Goal: Task Accomplishment & Management: Manage account settings

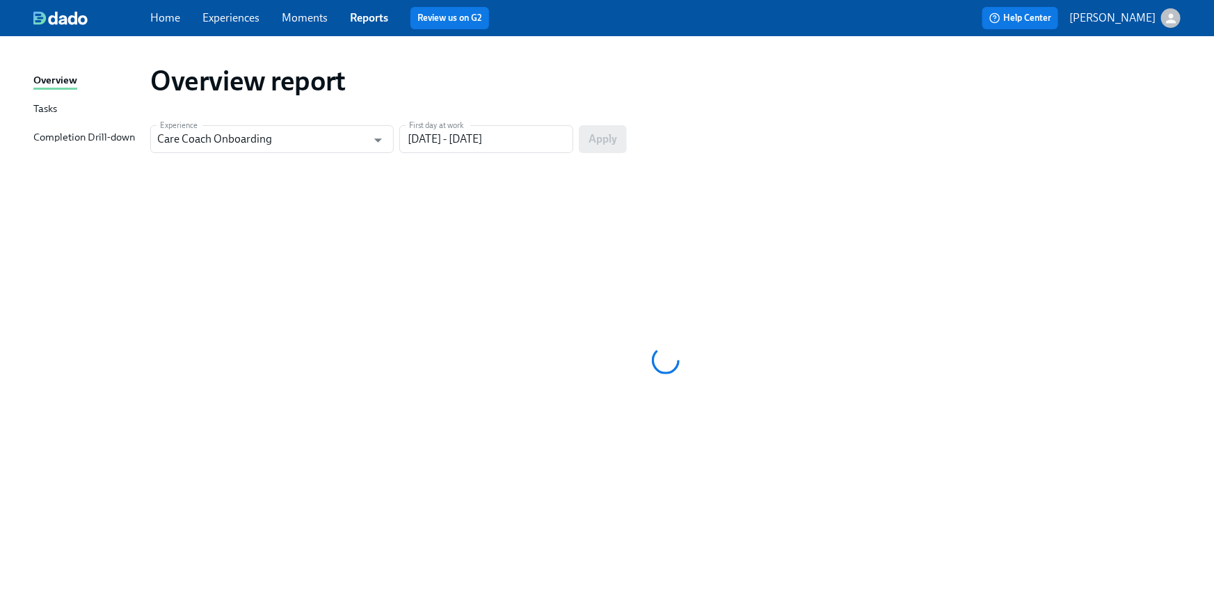
click at [180, 24] on div "Home Experiences Moments Reports Review us on G2" at bounding box center [408, 18] width 516 height 22
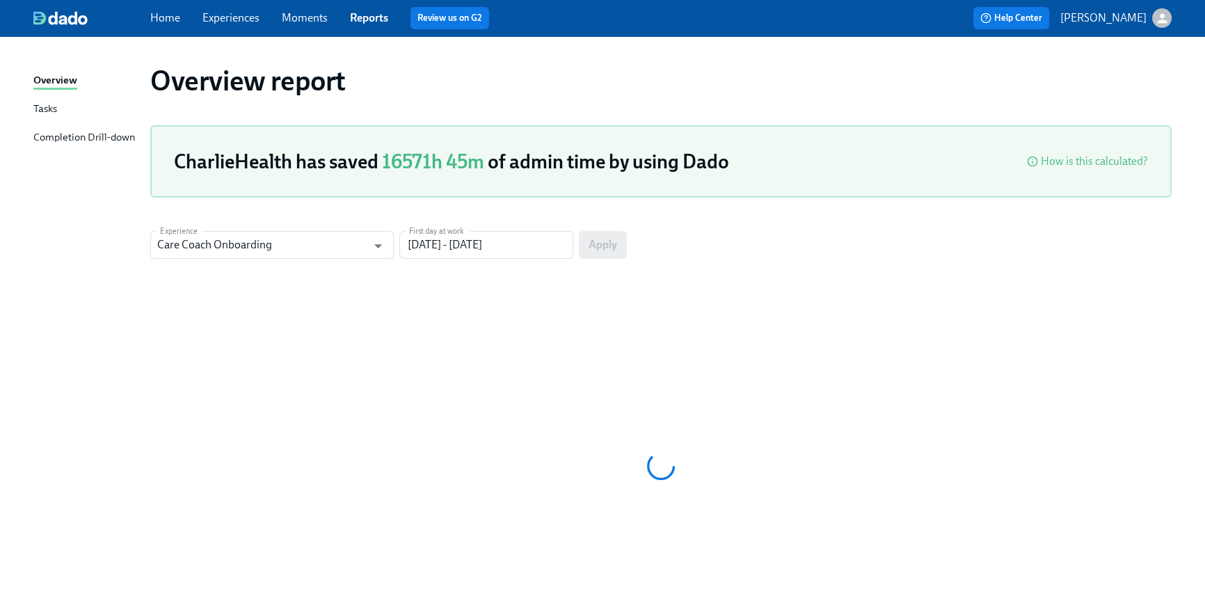
click at [170, 15] on link "Home" at bounding box center [165, 17] width 30 height 13
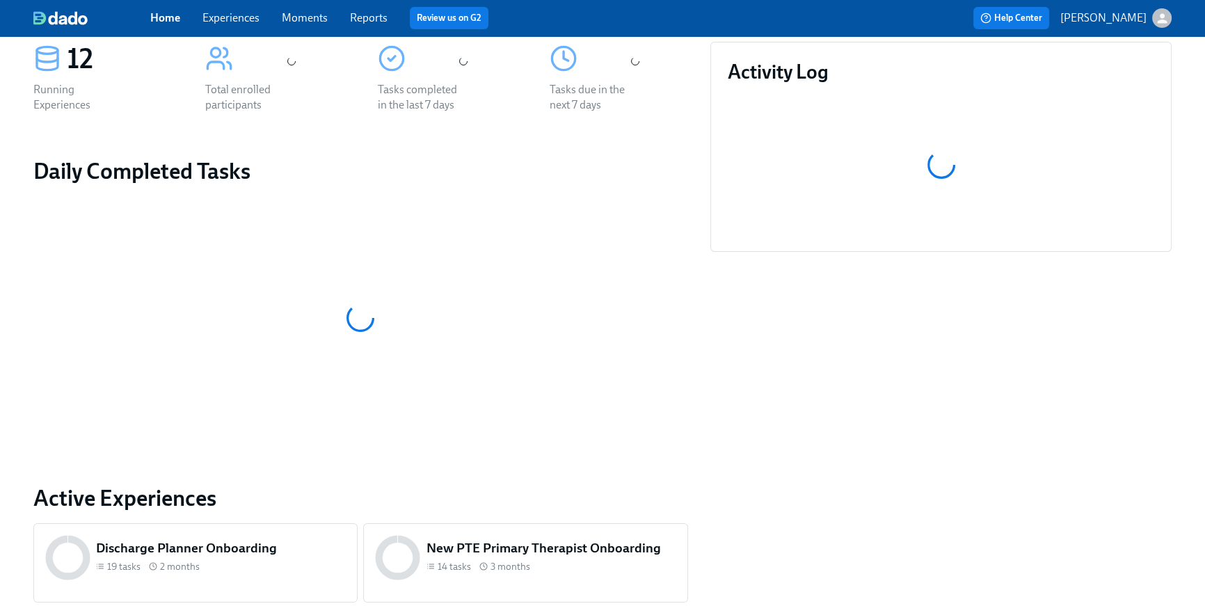
scroll to position [582, 0]
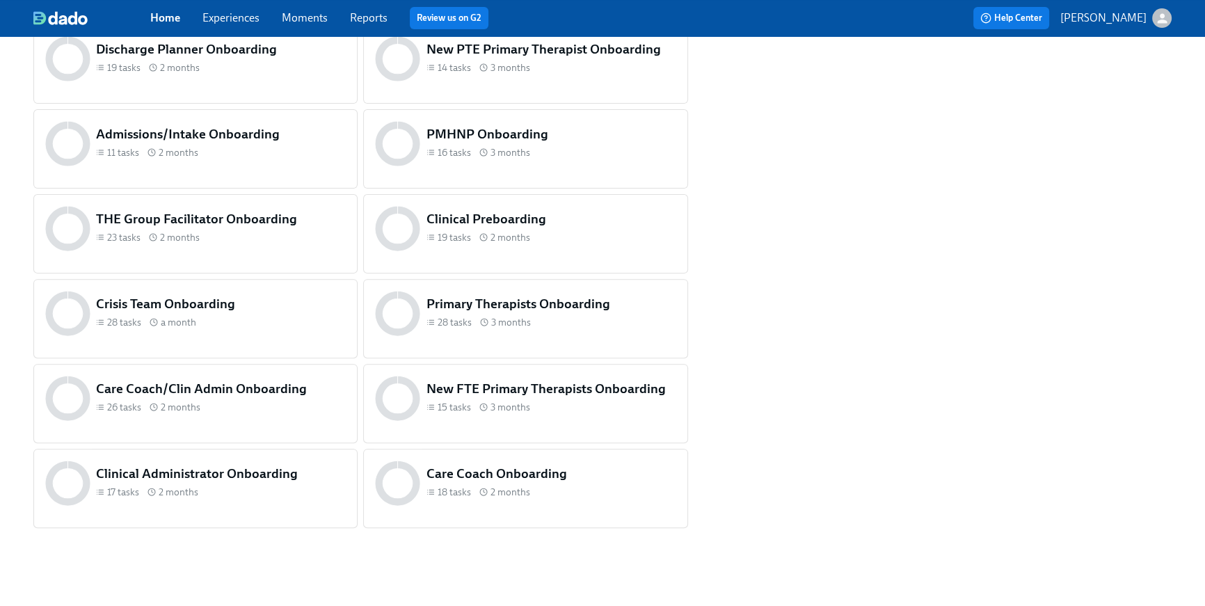
click at [545, 248] on div "Clinical Preboarding 19 tasks 2 months" at bounding box center [551, 228] width 255 height 42
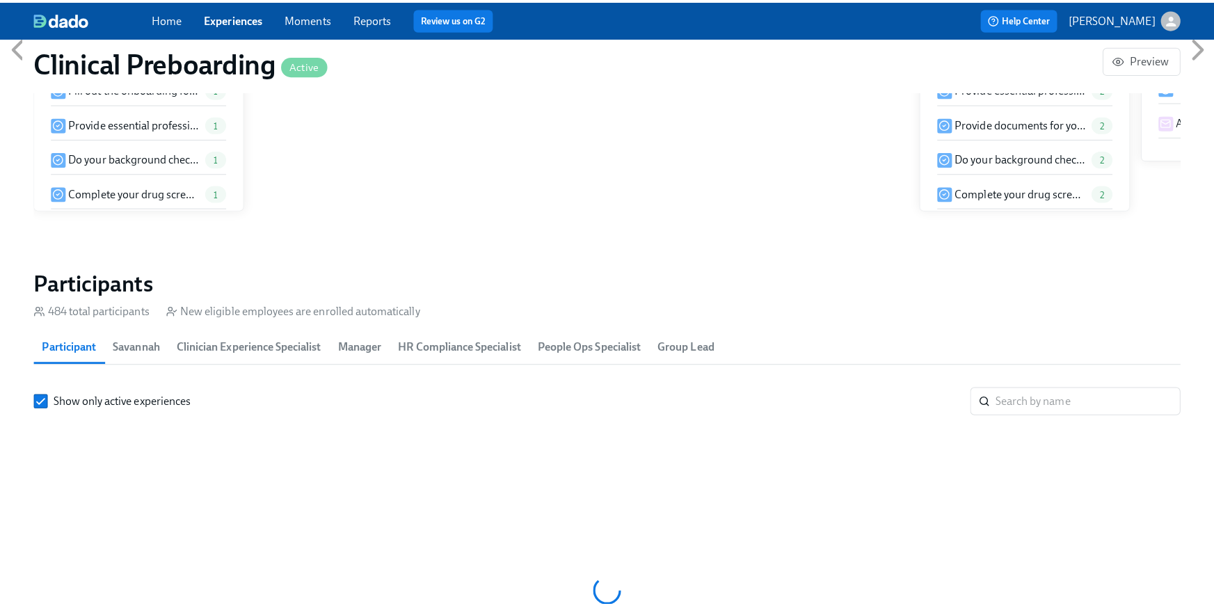
scroll to position [0, 15823]
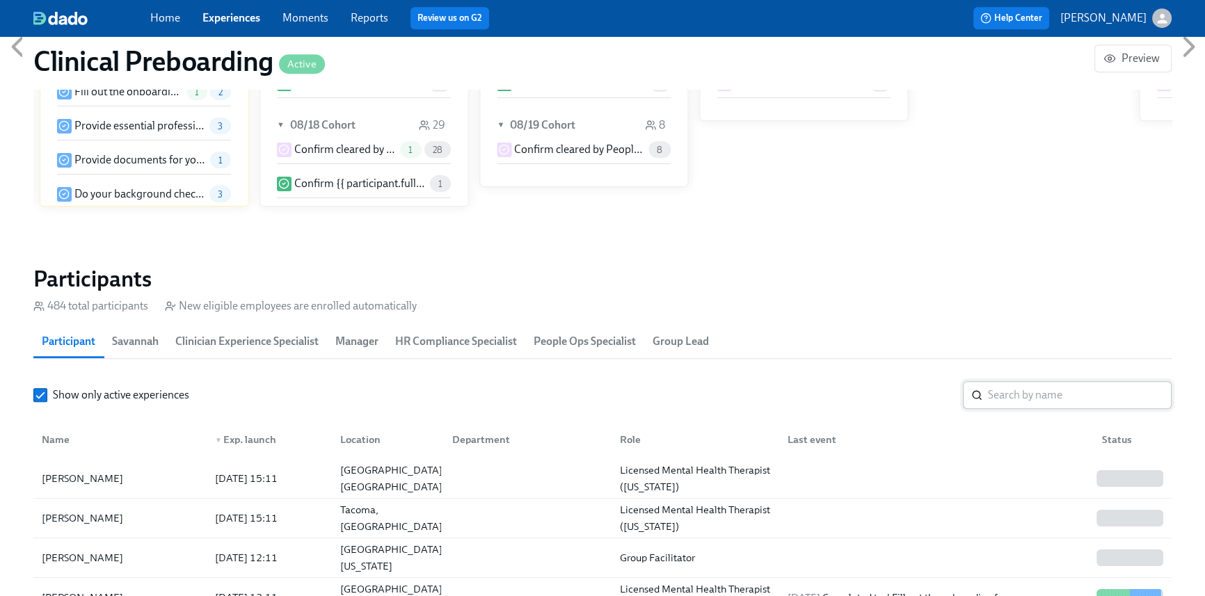
click at [1048, 401] on input "search" at bounding box center [1080, 395] width 184 height 28
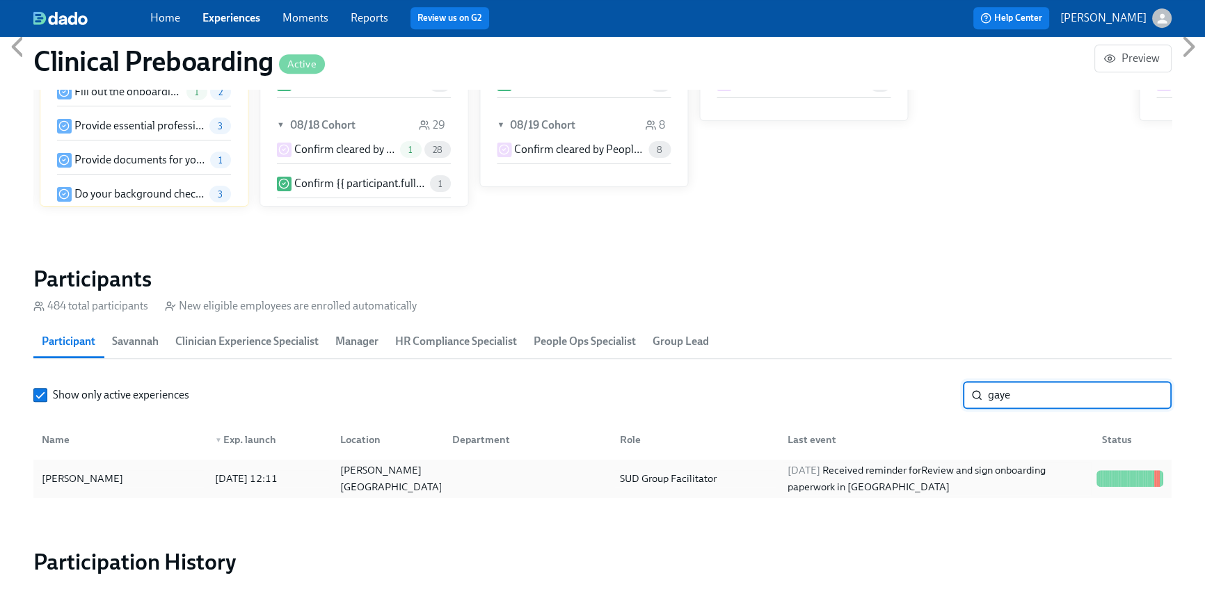
type input "gaye"
click at [820, 470] on span "[DATE]" at bounding box center [804, 470] width 33 height 13
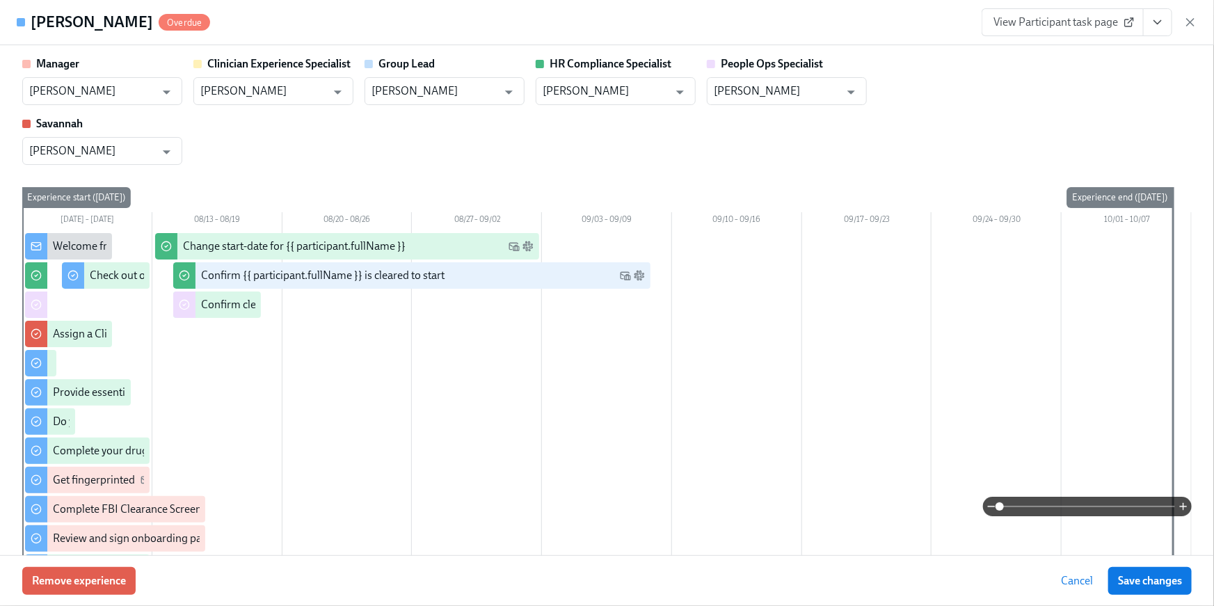
click at [1165, 28] on button "View task page" at bounding box center [1157, 22] width 29 height 28
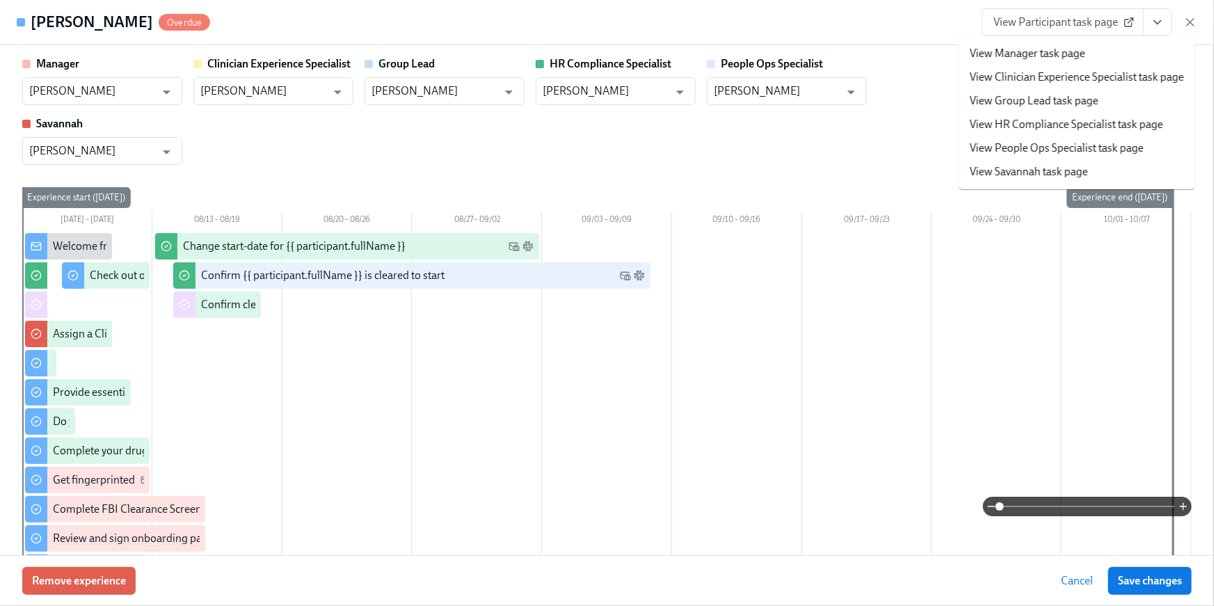
click at [1061, 122] on link "View HR Compliance Specialist task page" at bounding box center [1066, 124] width 193 height 15
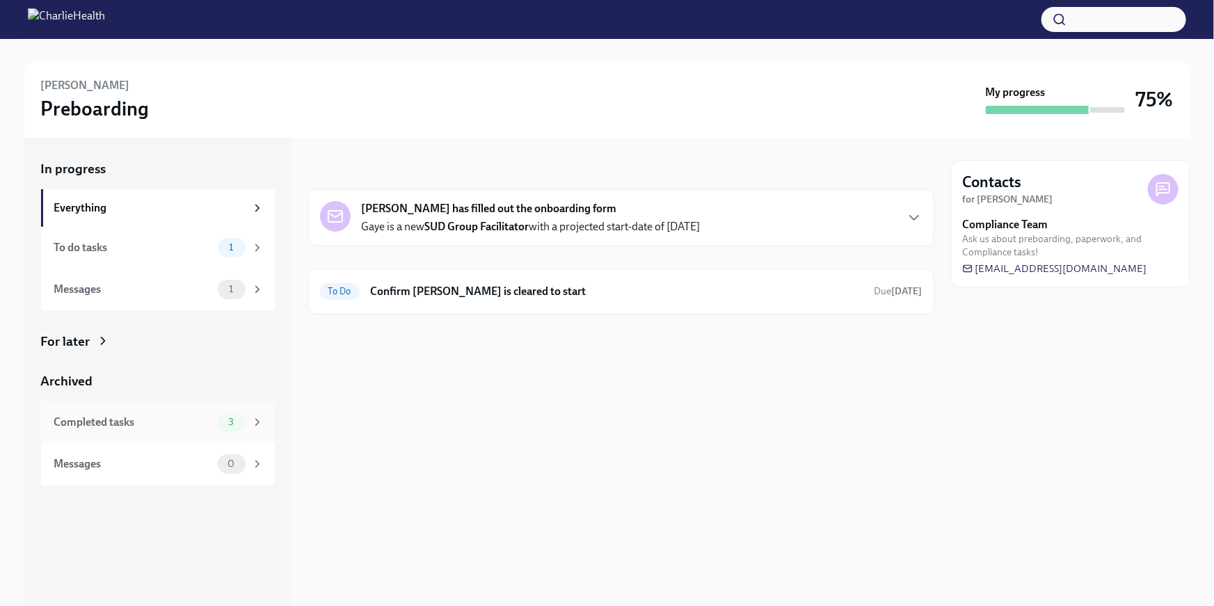
click at [126, 429] on div "Completed tasks" at bounding box center [133, 422] width 158 height 15
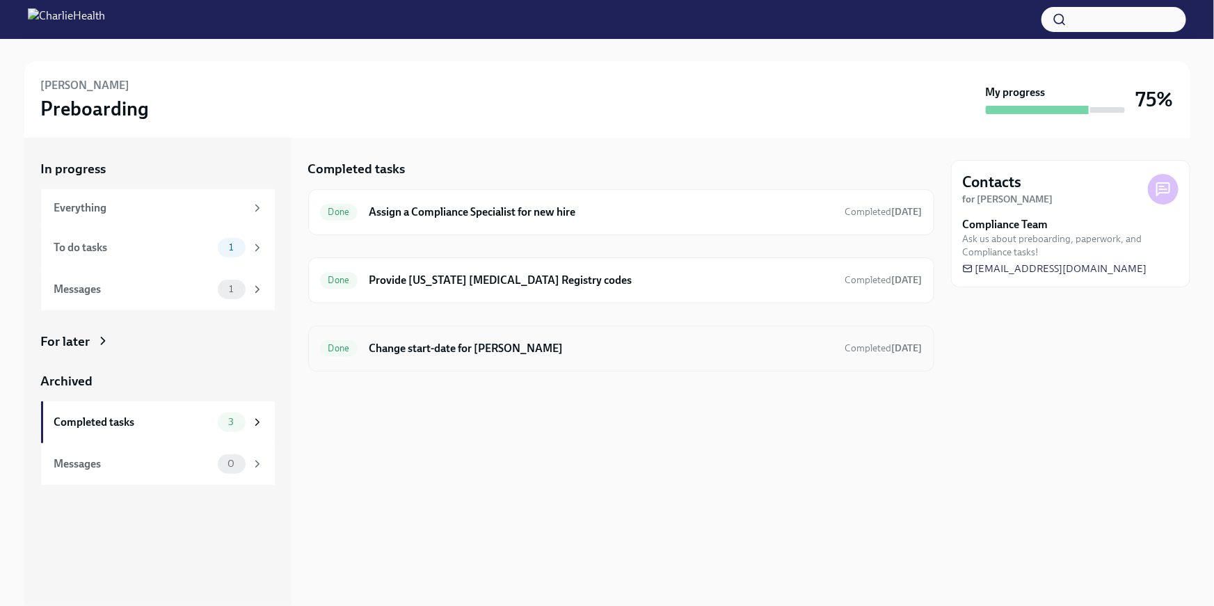
click at [632, 346] on h6 "Change start-date for [PERSON_NAME]" at bounding box center [601, 348] width 465 height 15
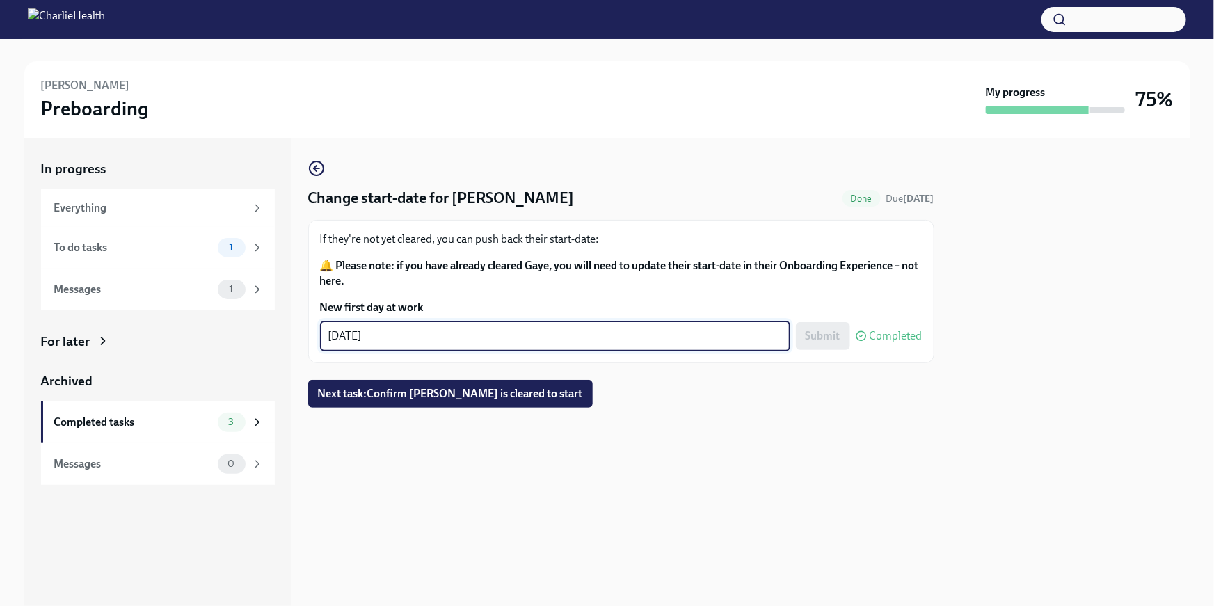
drag, startPoint x: 357, startPoint y: 338, endPoint x: 304, endPoint y: 330, distance: 53.5
click at [304, 330] on div "In progress Everything To do tasks 1 Messages 1 For later Archived Completed ta…" at bounding box center [607, 372] width 1166 height 468
type textarea "09/02/2025"
click at [818, 449] on div at bounding box center [621, 430] width 626 height 45
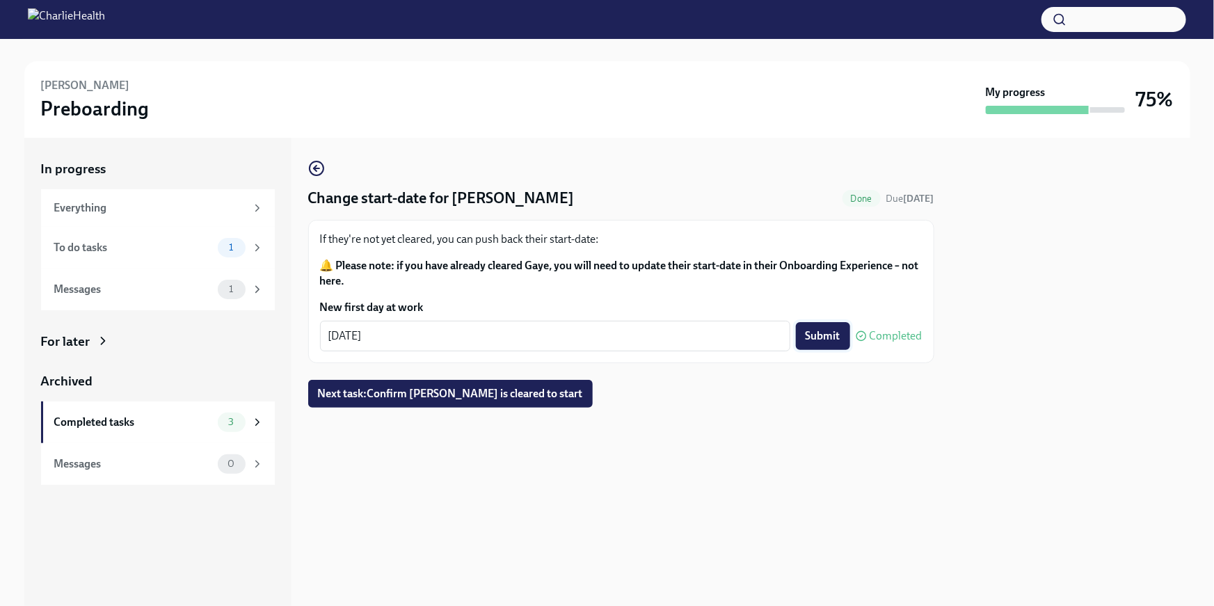
click at [810, 337] on span "Submit" at bounding box center [823, 336] width 35 height 14
